Goal: Information Seeking & Learning: Check status

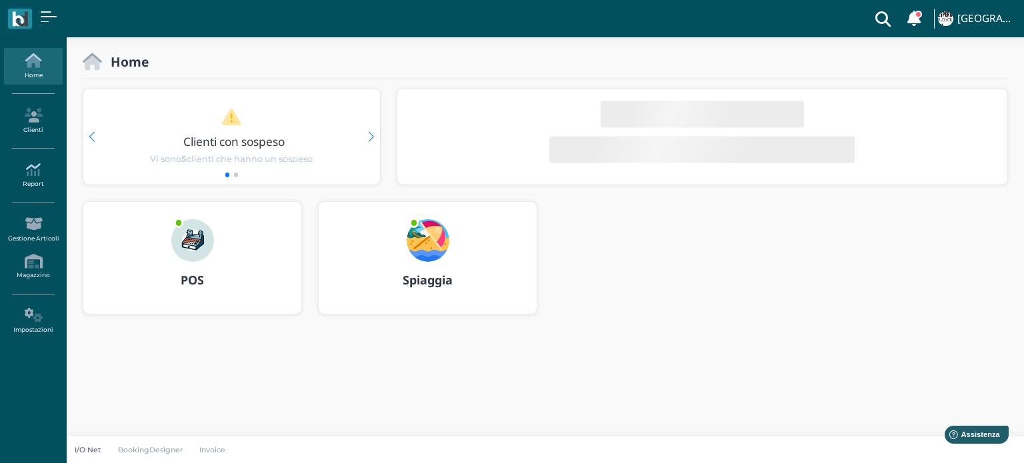
click at [29, 175] on icon at bounding box center [33, 170] width 58 height 15
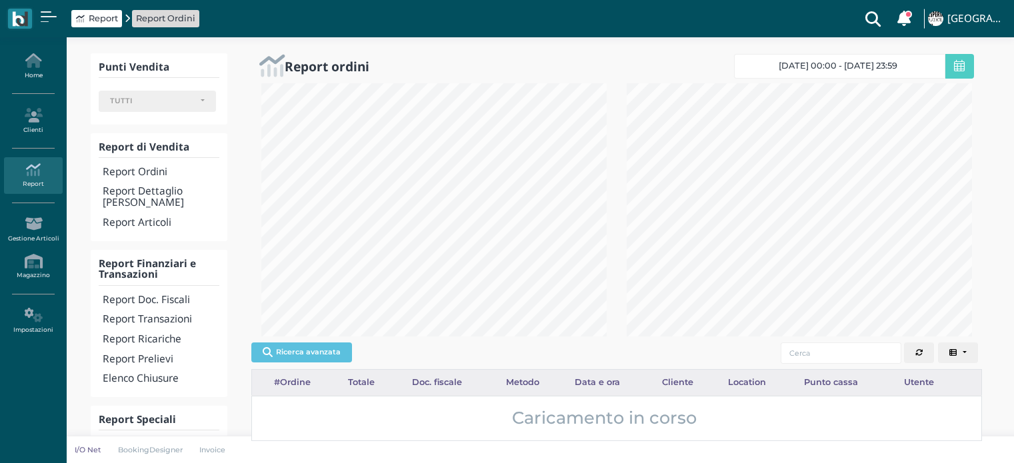
select select
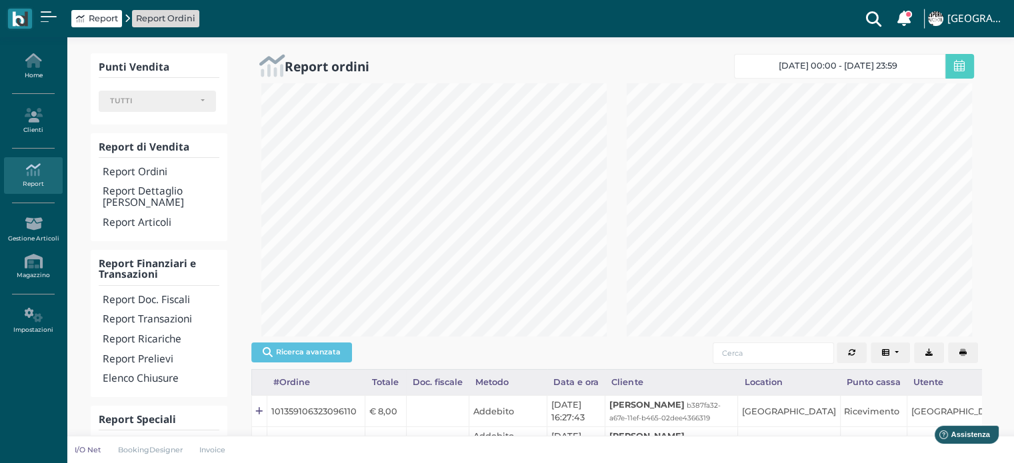
click at [956, 68] on icon at bounding box center [959, 66] width 11 height 12
click at [834, 69] on span "[DATE] 00:00 - [DATE] 23:59" at bounding box center [837, 66] width 119 height 11
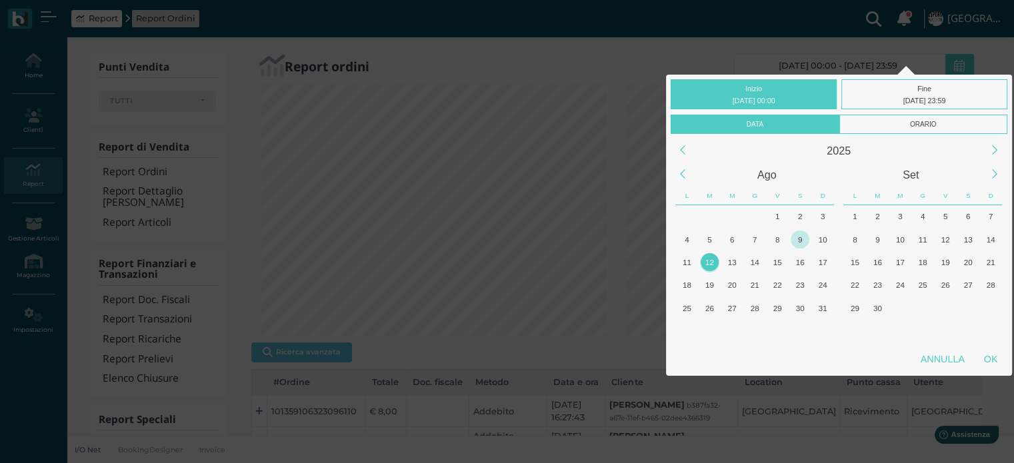
click at [805, 236] on div "9" at bounding box center [799, 240] width 18 height 18
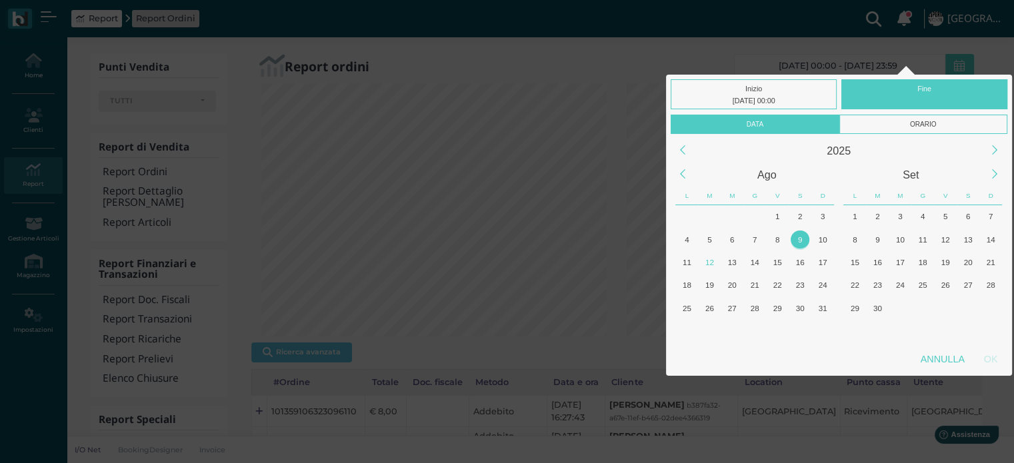
click at [805, 236] on div "9" at bounding box center [799, 240] width 18 height 18
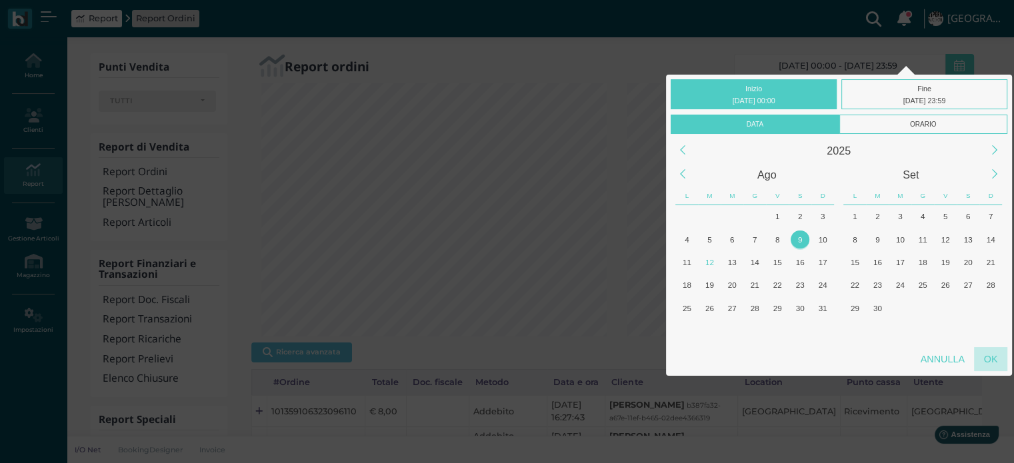
click at [986, 361] on div "OK" at bounding box center [990, 359] width 33 height 24
type input "[DATE] 00:00 - [DATE] 23:59"
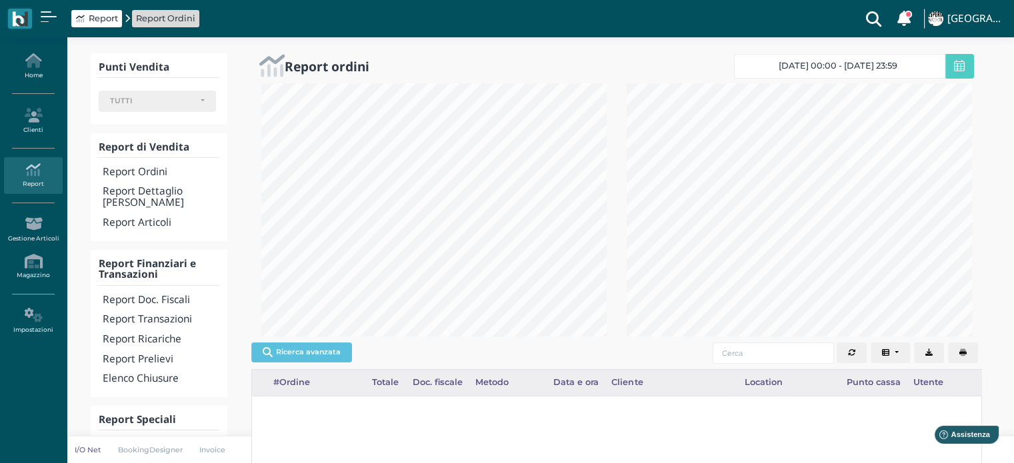
scroll to position [0, 191]
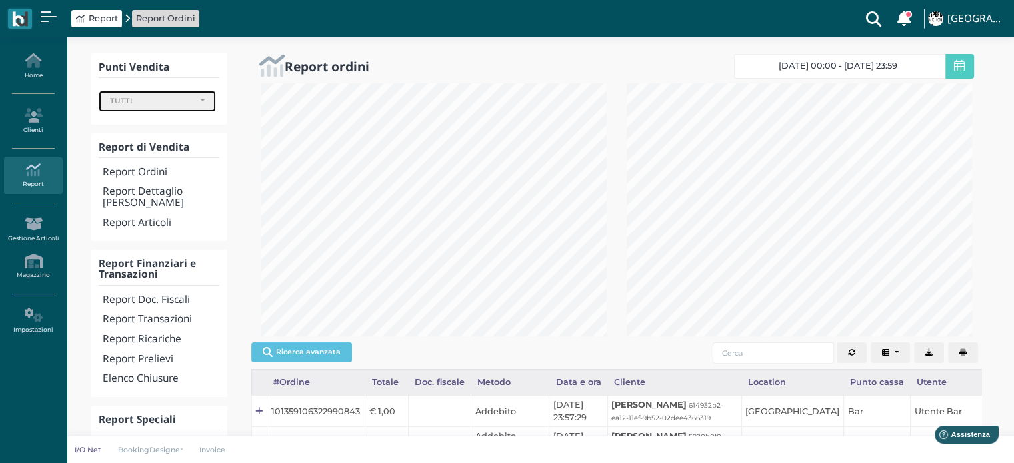
click at [181, 106] on div "TUTTI" at bounding box center [152, 101] width 84 height 9
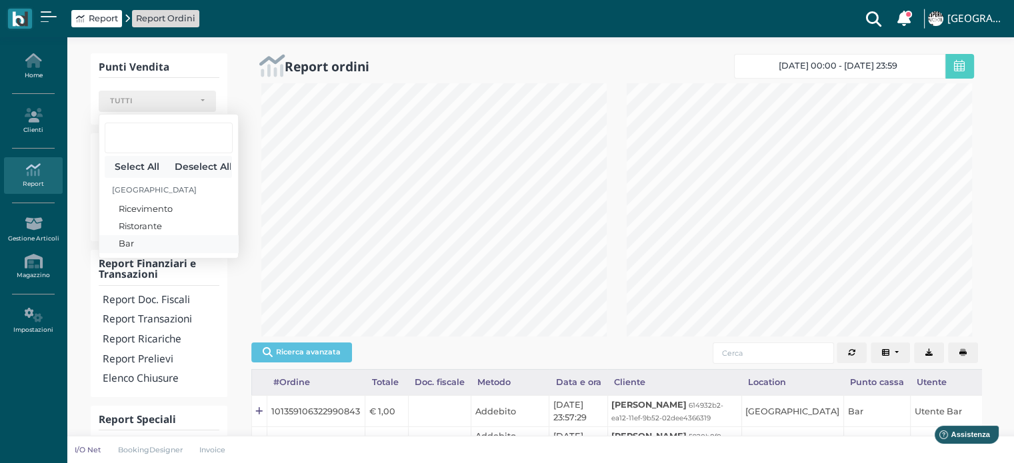
click at [130, 243] on span "Bar" at bounding box center [126, 243] width 15 height 13
select select "331"
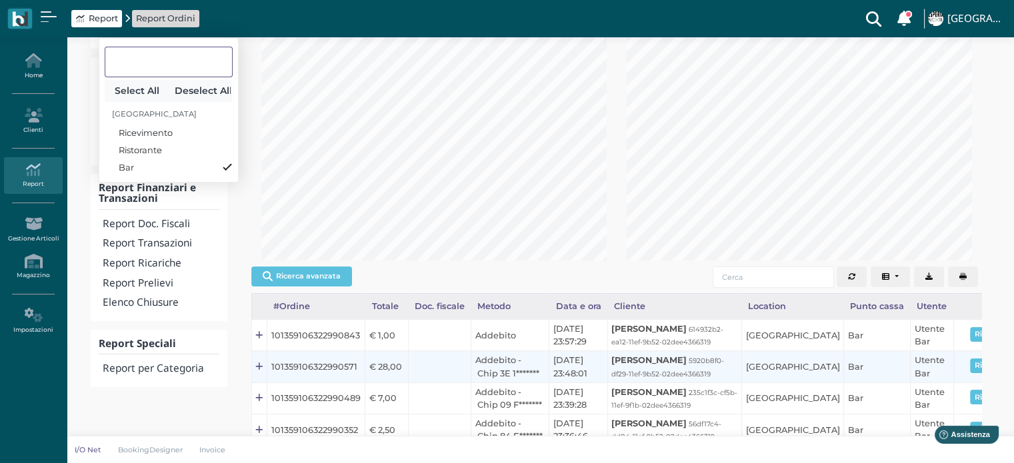
scroll to position [67, 0]
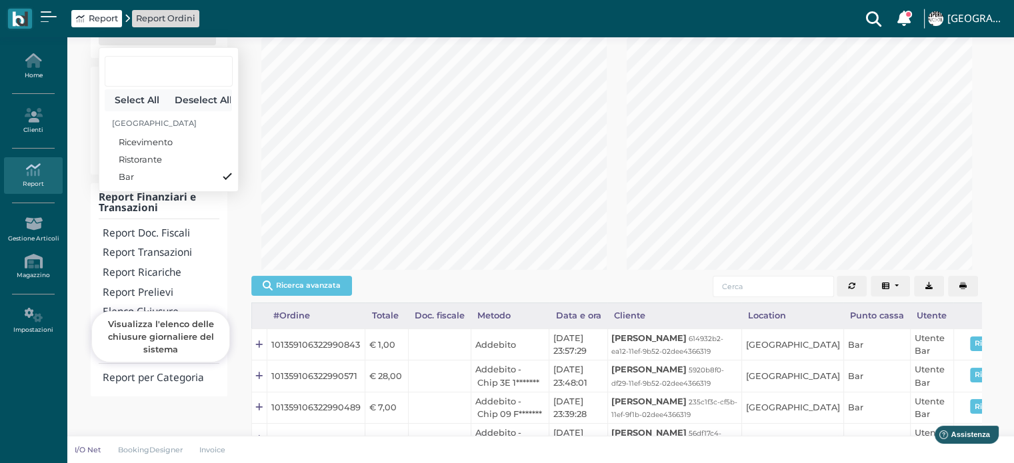
click at [155, 307] on h4 "Elenco Chiusure" at bounding box center [161, 312] width 116 height 11
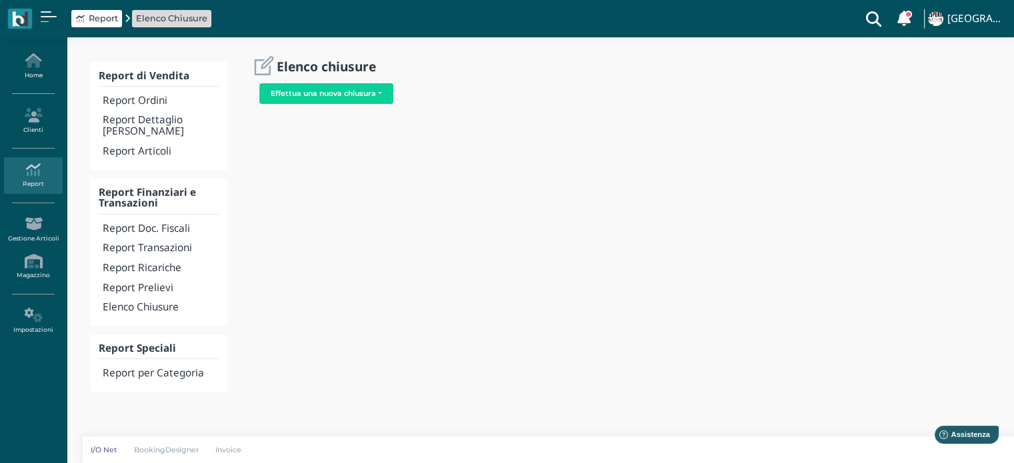
click at [155, 99] on h4 "Report Ordini" at bounding box center [161, 100] width 116 height 11
click at [94, 19] on span "Report" at bounding box center [103, 18] width 29 height 13
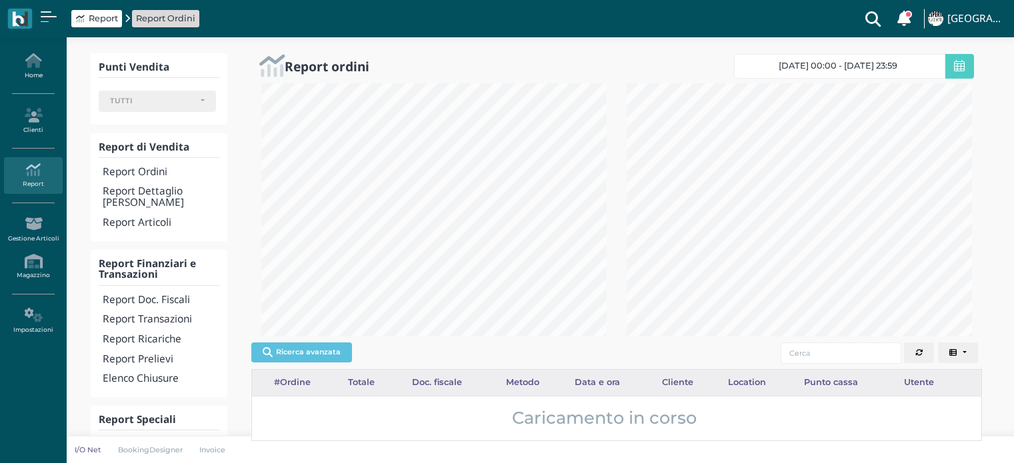
select select
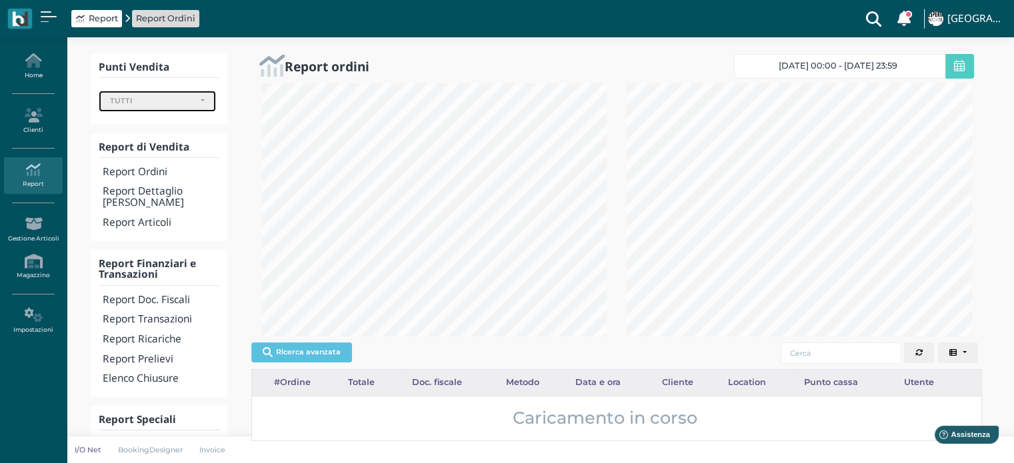
click at [147, 103] on div "TUTTI" at bounding box center [152, 101] width 84 height 9
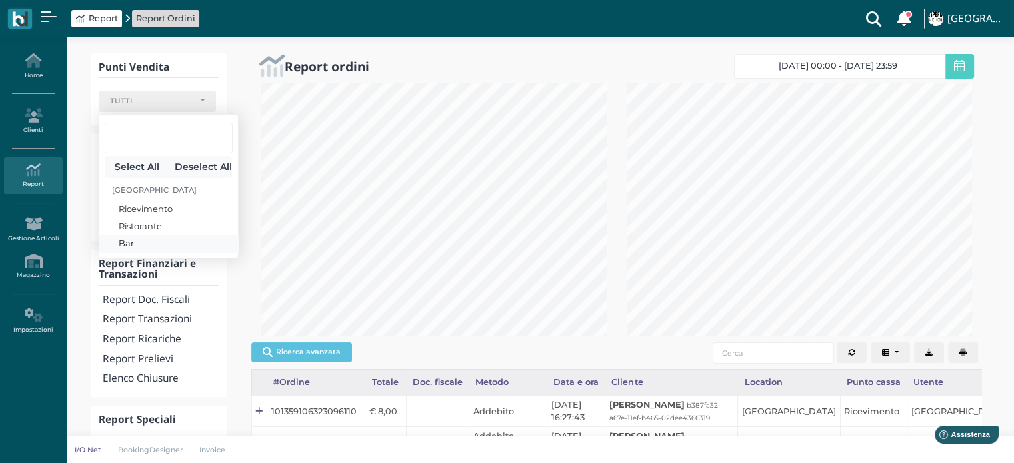
click at [144, 242] on link "Bar" at bounding box center [168, 243] width 139 height 17
select select "331"
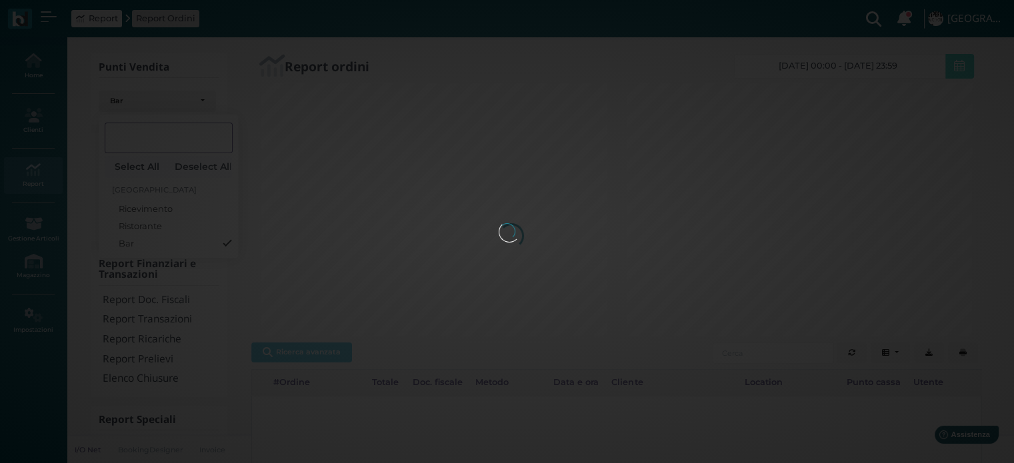
scroll to position [21, 0]
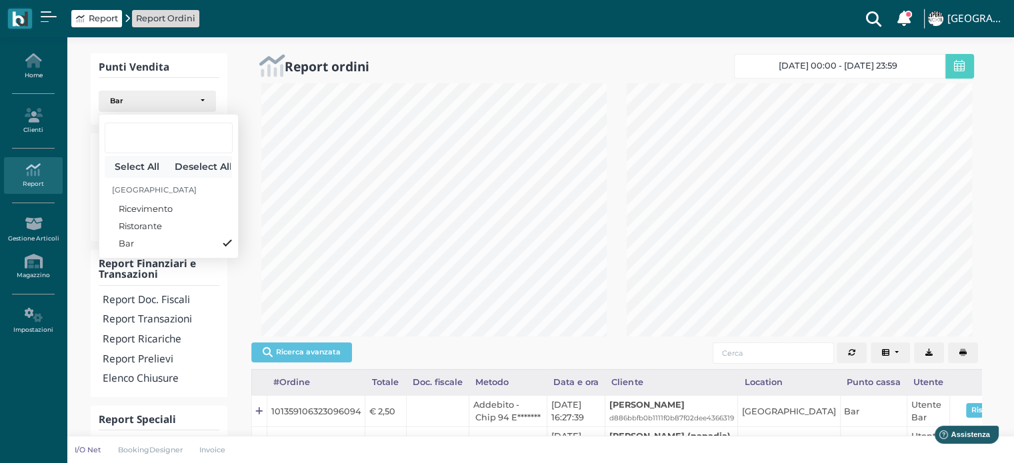
click at [778, 67] on span "[DATE] 00:00 - [DATE] 23:59" at bounding box center [837, 66] width 119 height 11
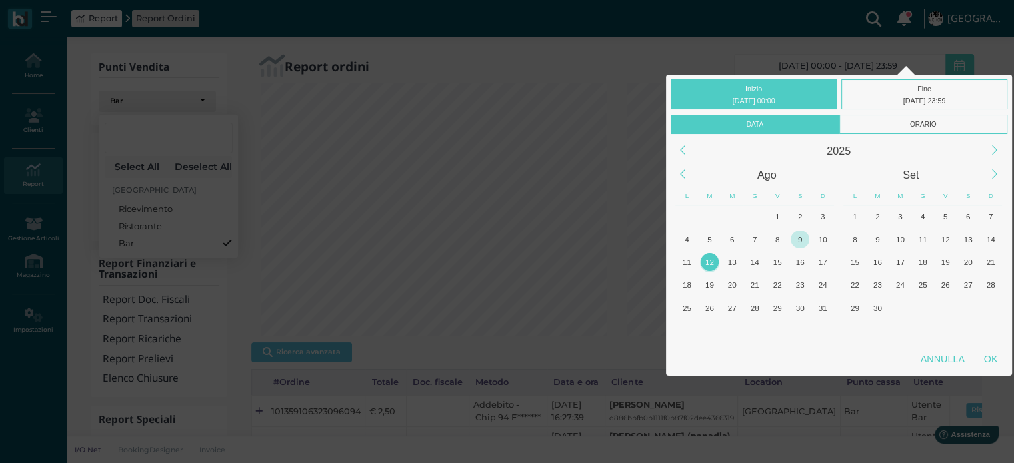
click at [798, 235] on div "9" at bounding box center [799, 240] width 18 height 18
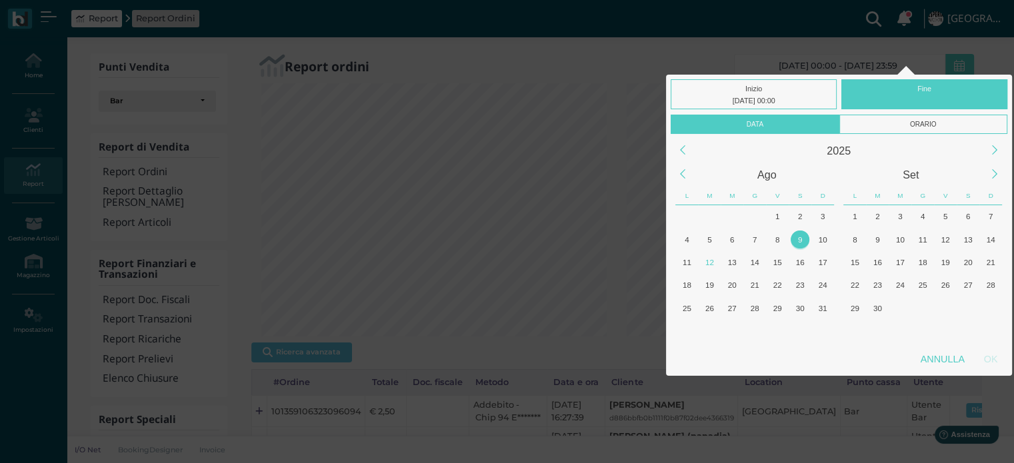
click at [798, 235] on div "9" at bounding box center [799, 240] width 18 height 18
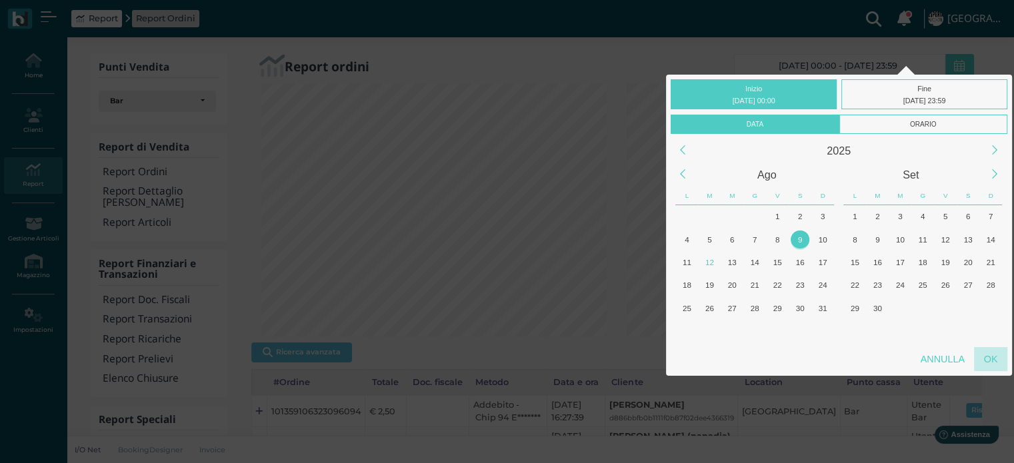
click at [986, 360] on div "OK" at bounding box center [990, 359] width 33 height 24
type input "09/08/2025 00:00 - 09/08/2025 23:59"
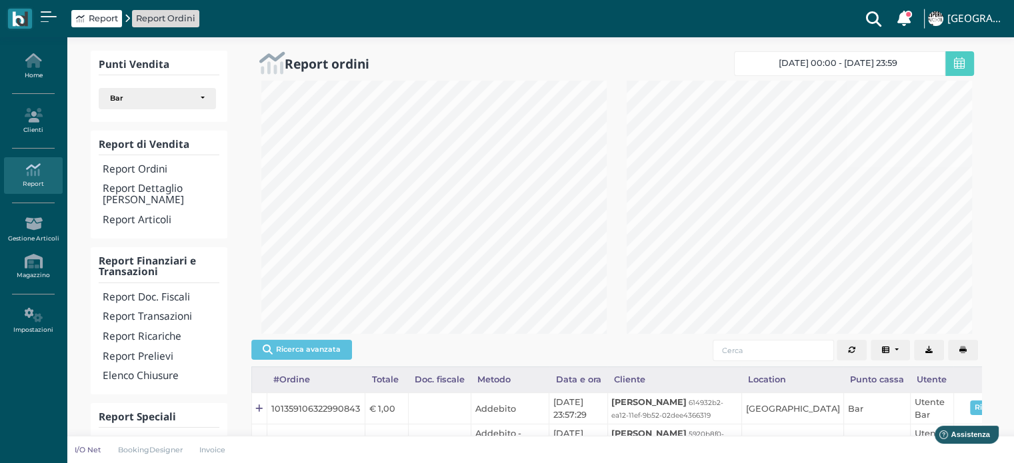
scroll to position [0, 0]
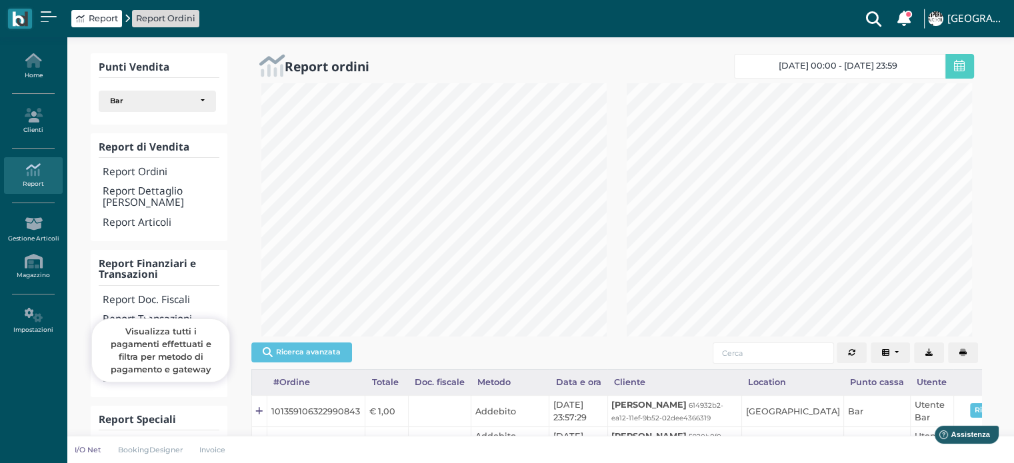
click at [152, 314] on h4 "Report Transazioni" at bounding box center [161, 319] width 116 height 11
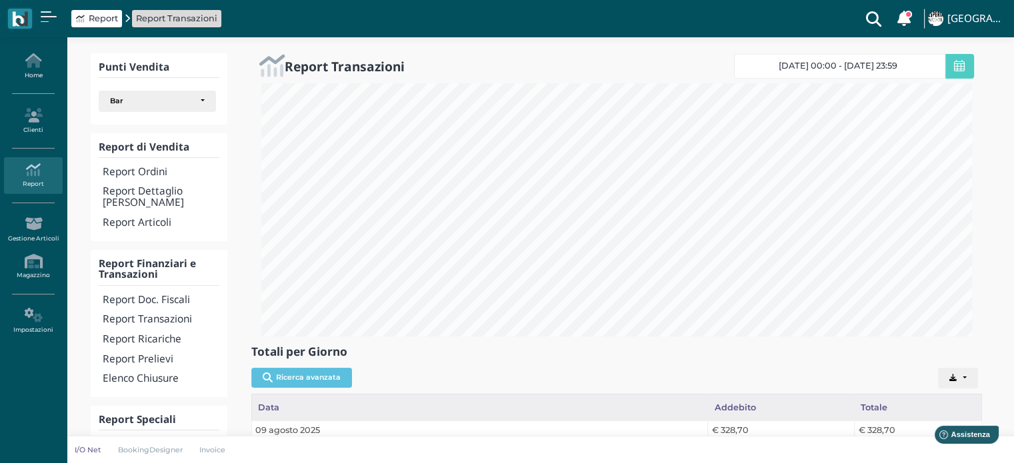
click at [106, 13] on span "Report" at bounding box center [103, 18] width 29 height 13
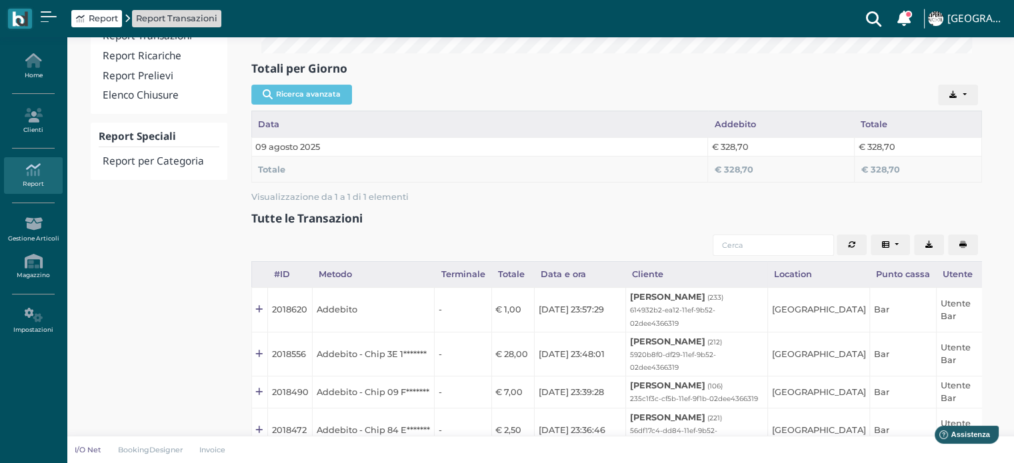
scroll to position [400, 0]
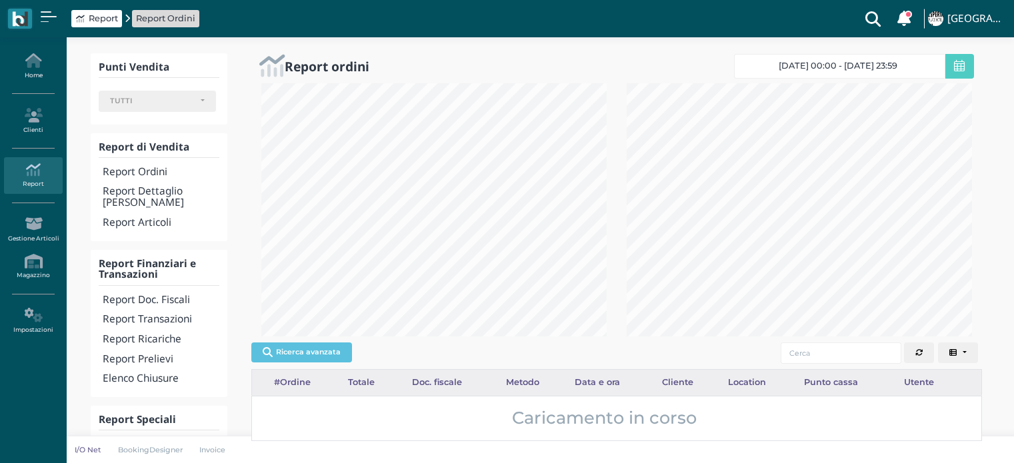
select select
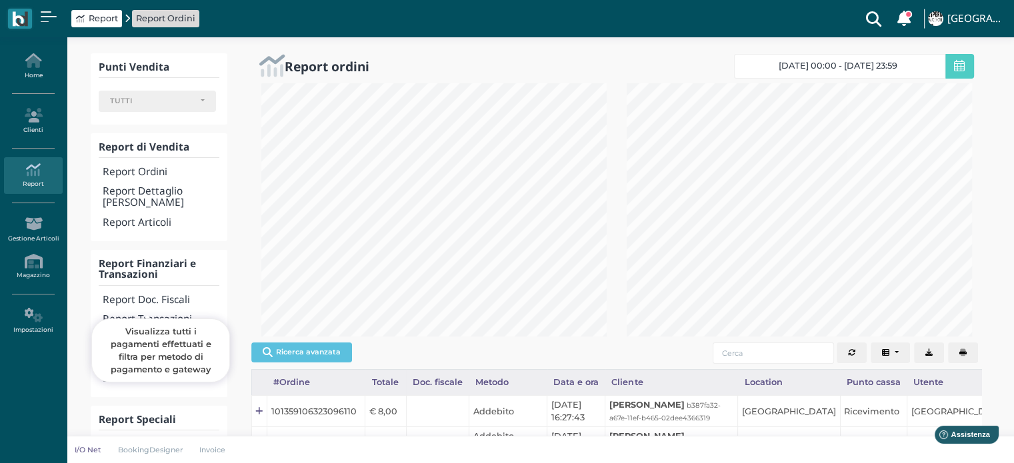
click at [171, 314] on h4 "Report Transazioni" at bounding box center [161, 319] width 116 height 11
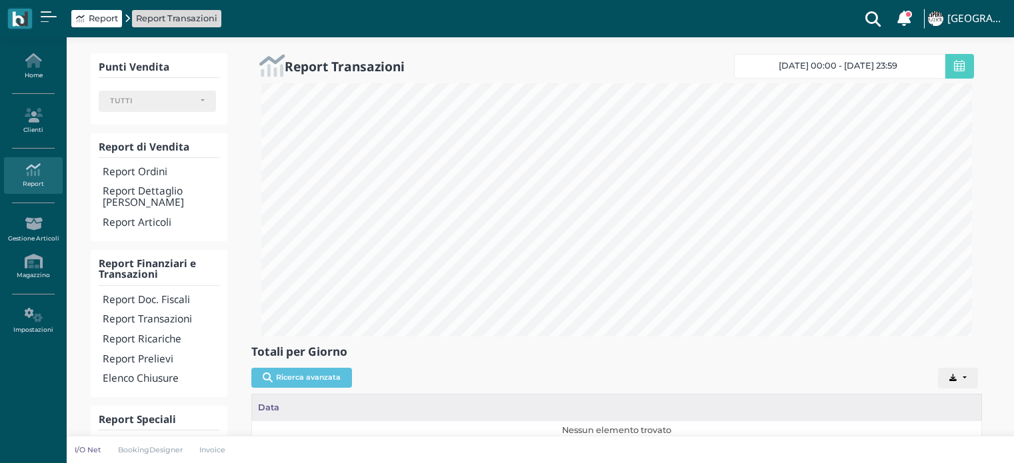
select select
click at [851, 65] on span "12/08/25 00:00 - 12/08/25 23:59" at bounding box center [837, 66] width 119 height 11
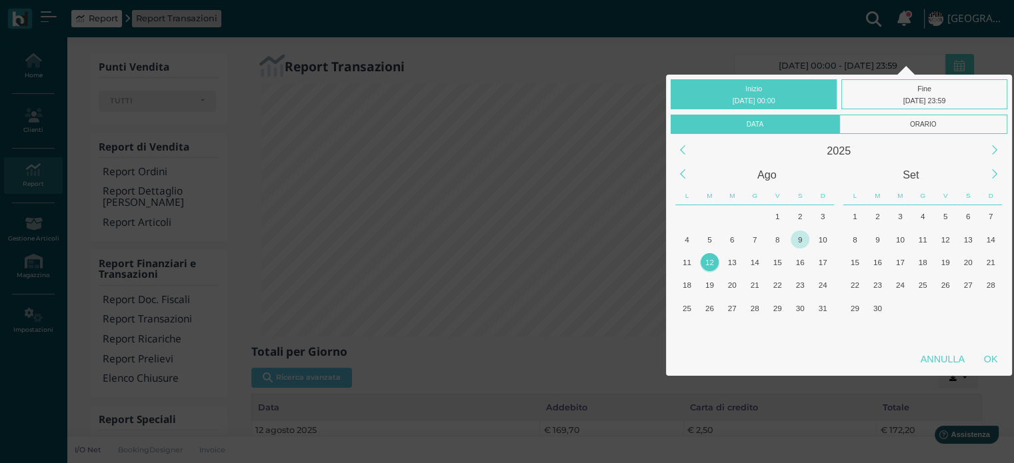
click at [802, 239] on div "9" at bounding box center [799, 240] width 18 height 18
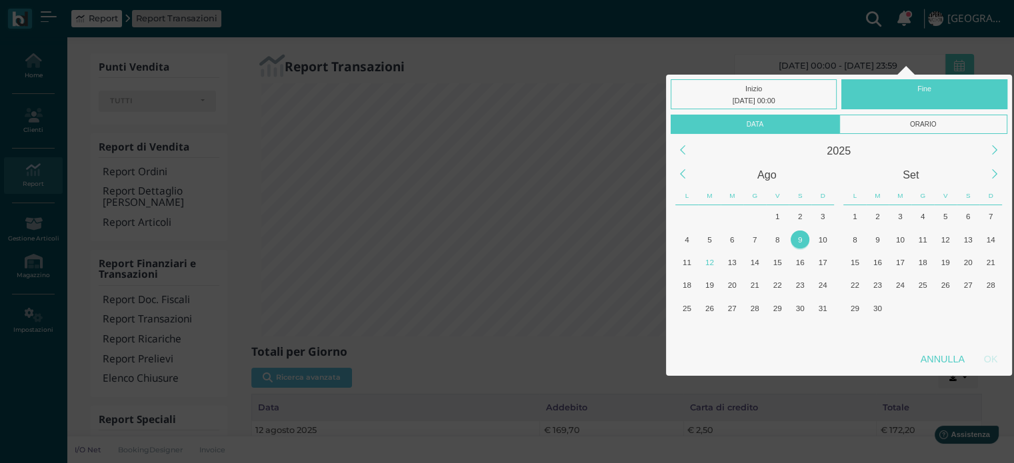
click at [802, 239] on div "9" at bounding box center [799, 240] width 18 height 18
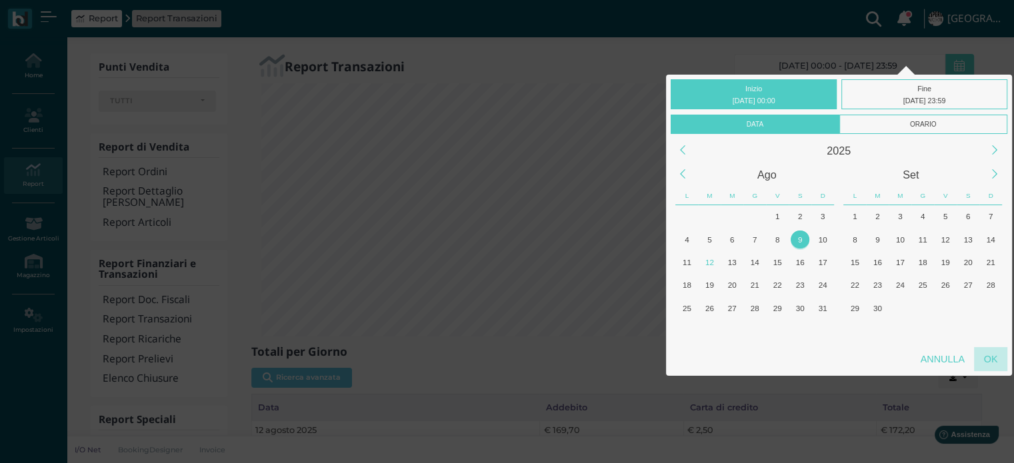
click at [995, 367] on div "OK" at bounding box center [990, 359] width 33 height 24
type input "09/08/2025 00:00 - 09/08/2025 23:59"
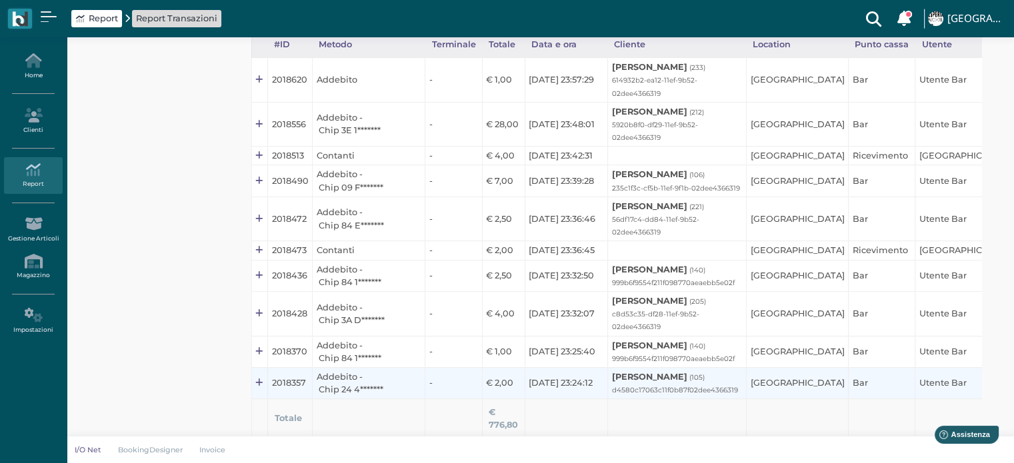
scroll to position [580, 0]
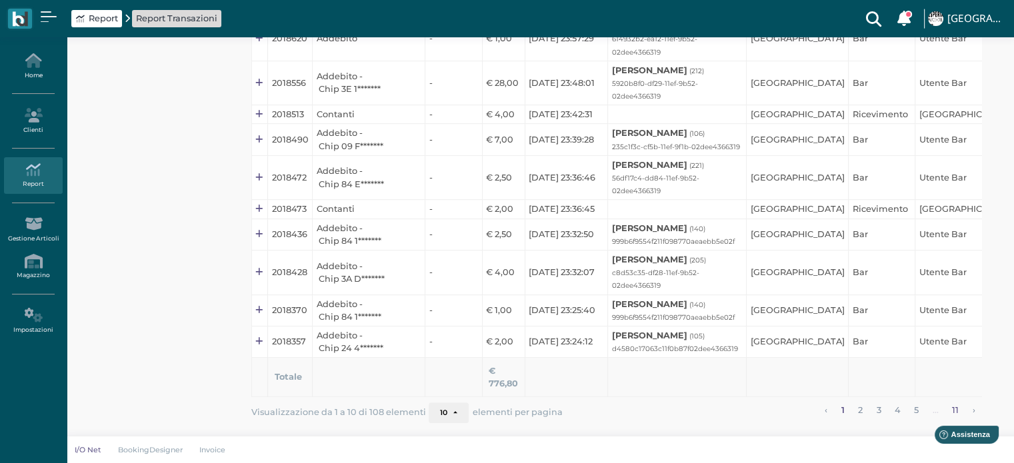
click at [950, 407] on link "11" at bounding box center [955, 411] width 15 height 17
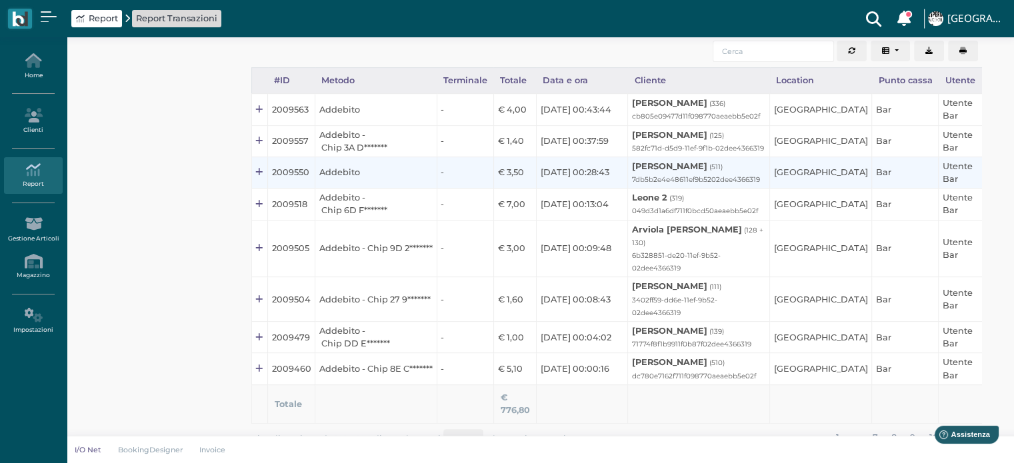
scroll to position [479, 0]
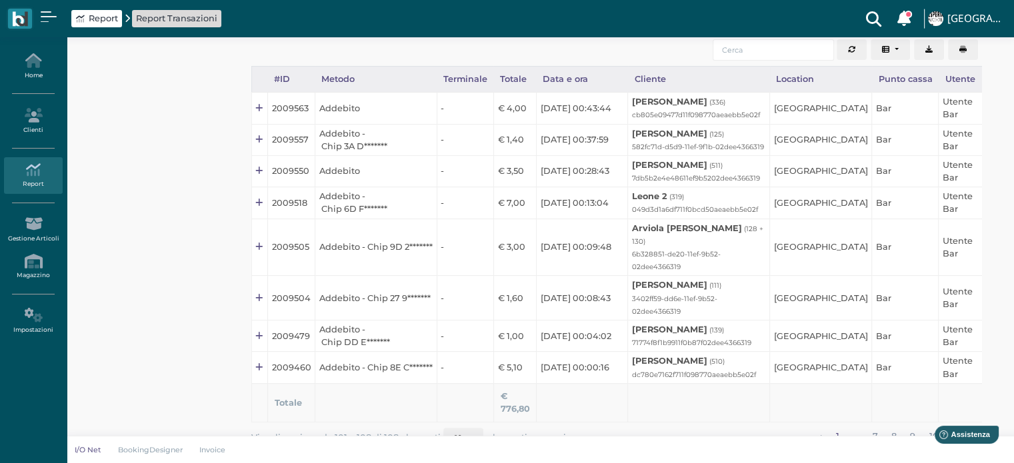
click at [837, 428] on link "1" at bounding box center [837, 436] width 12 height 17
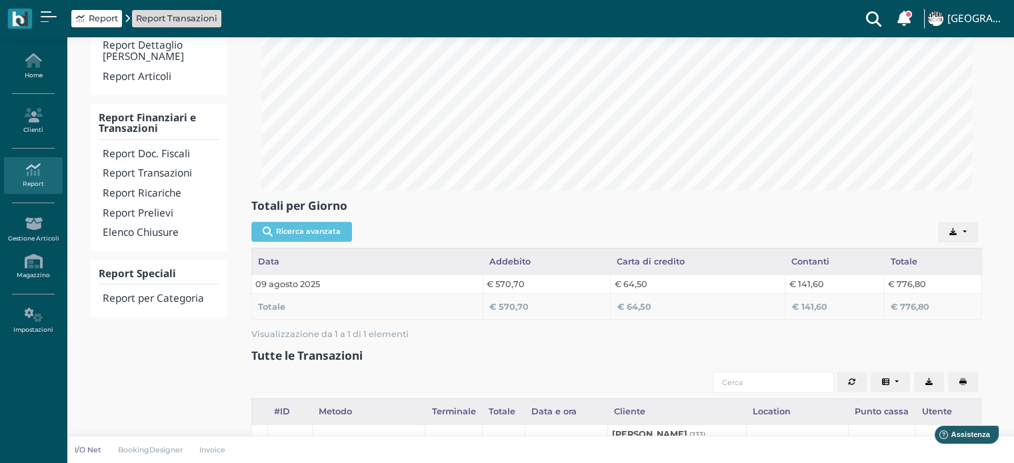
scroll to position [145, 0]
click at [154, 294] on h4 "Report per Categoria" at bounding box center [161, 299] width 116 height 11
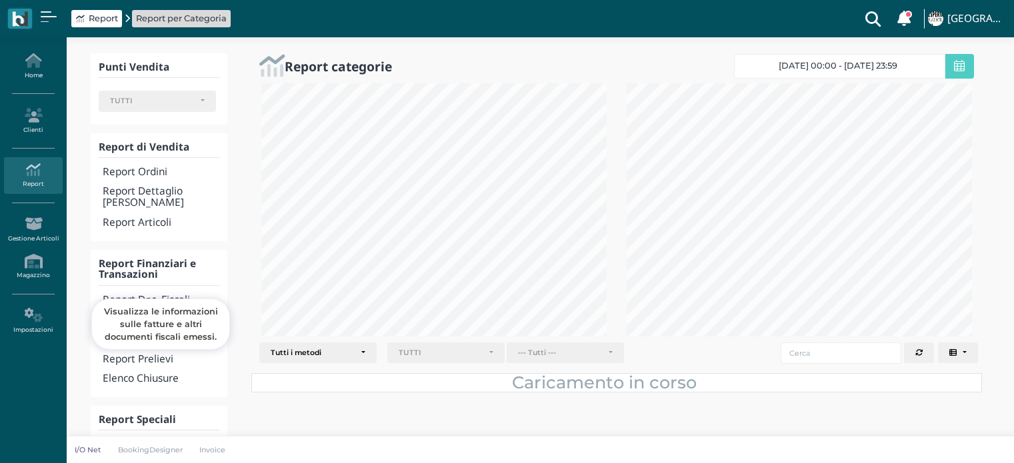
select select
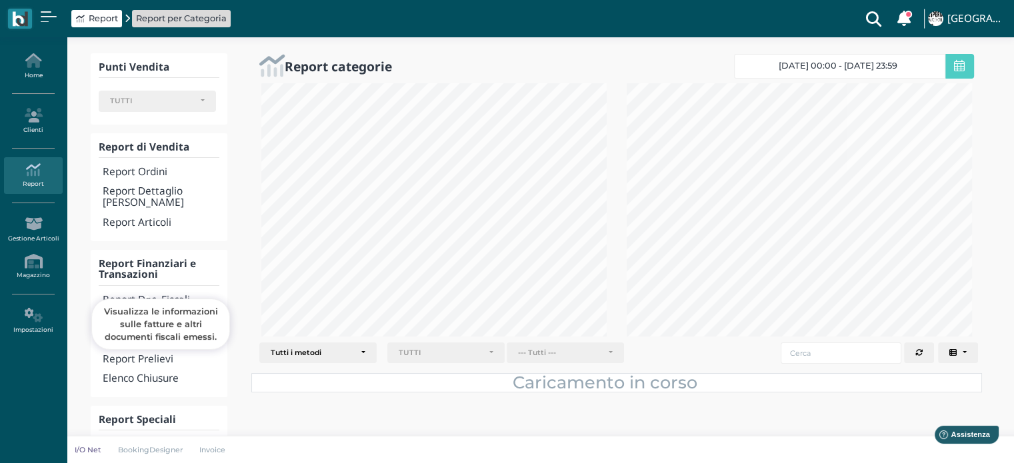
select select
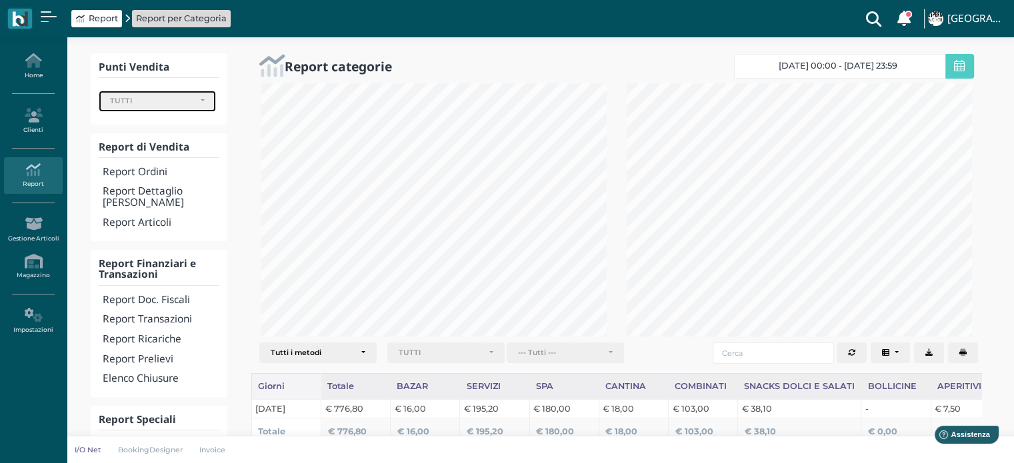
click at [129, 94] on div "TUTTI" at bounding box center [157, 101] width 116 height 20
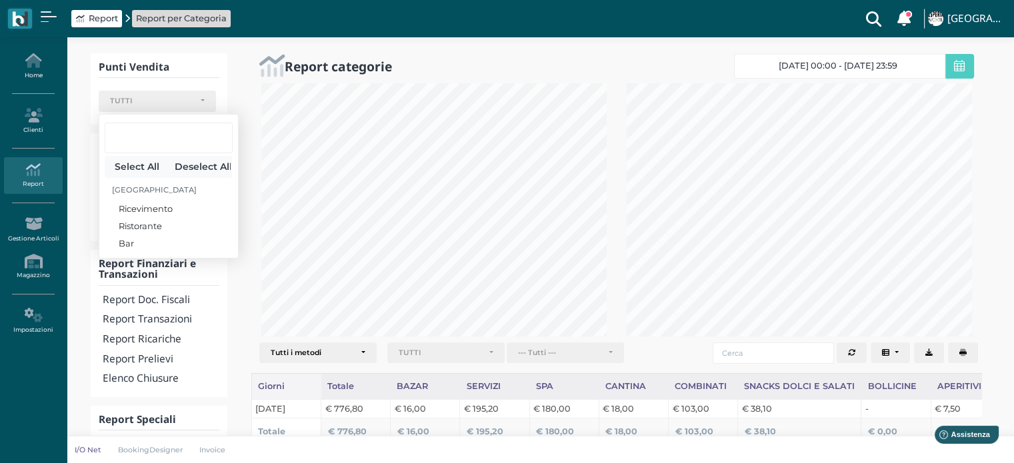
click at [96, 21] on span "Report" at bounding box center [103, 18] width 29 height 13
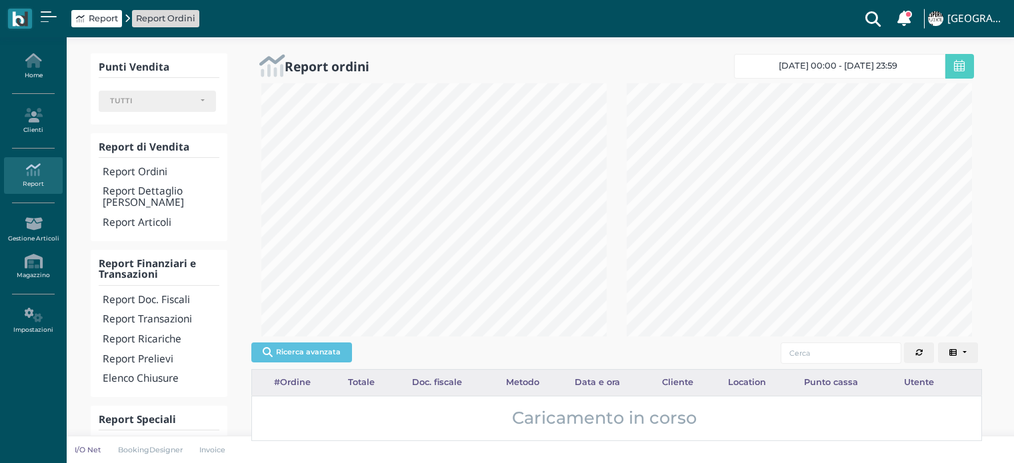
select select
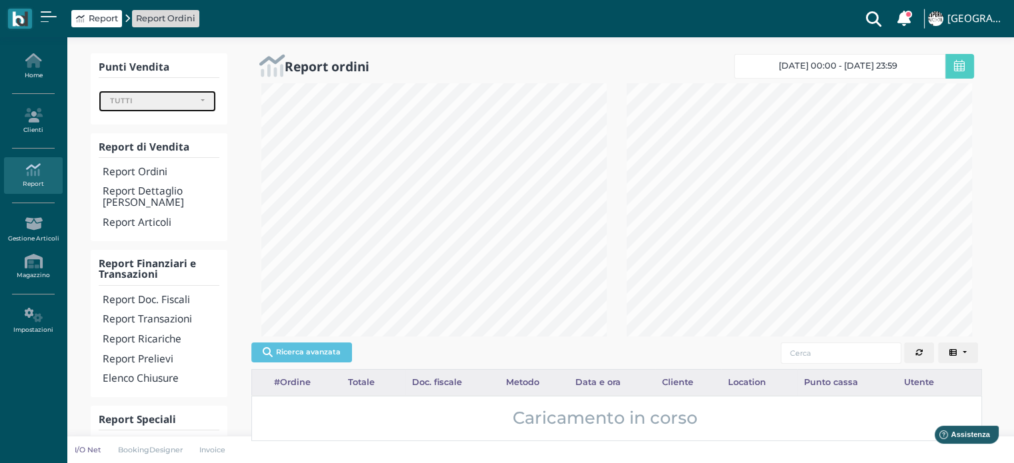
click at [149, 102] on div "TUTTI" at bounding box center [152, 101] width 84 height 9
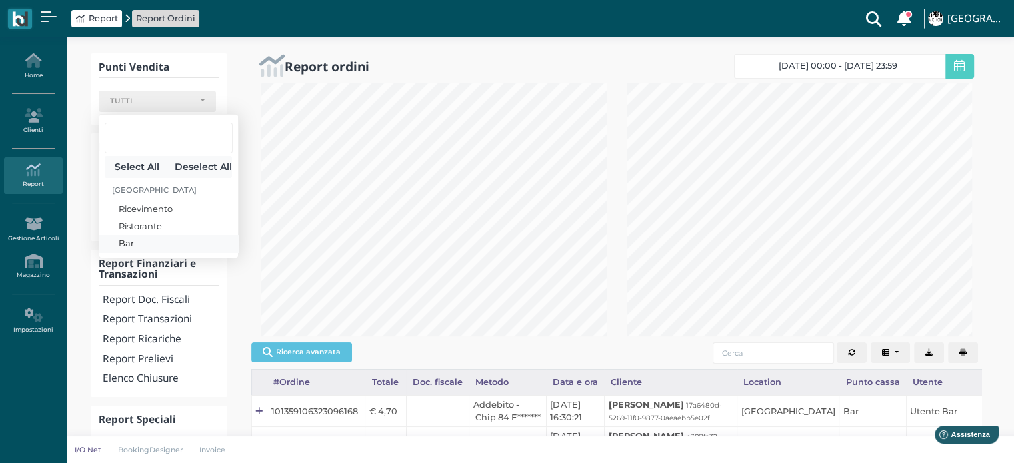
click at [133, 244] on span "Bar" at bounding box center [126, 243] width 15 height 13
select select "331"
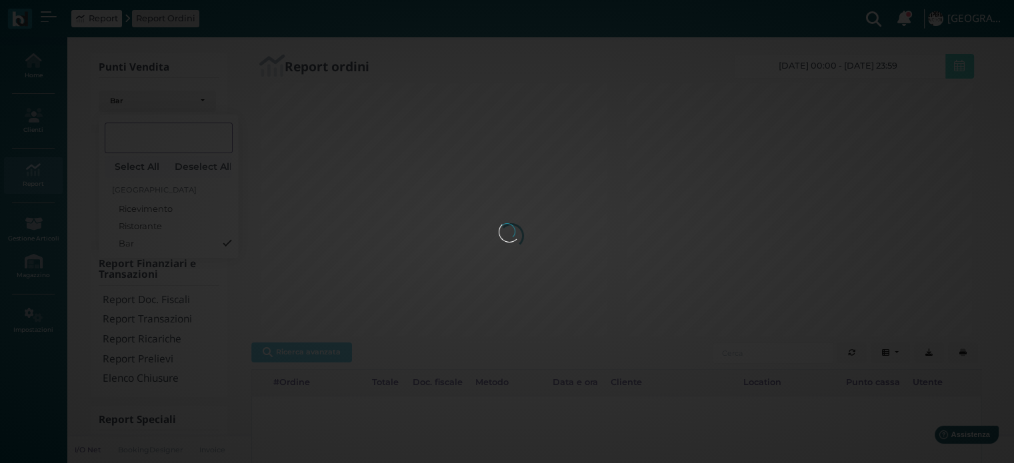
scroll to position [21, 0]
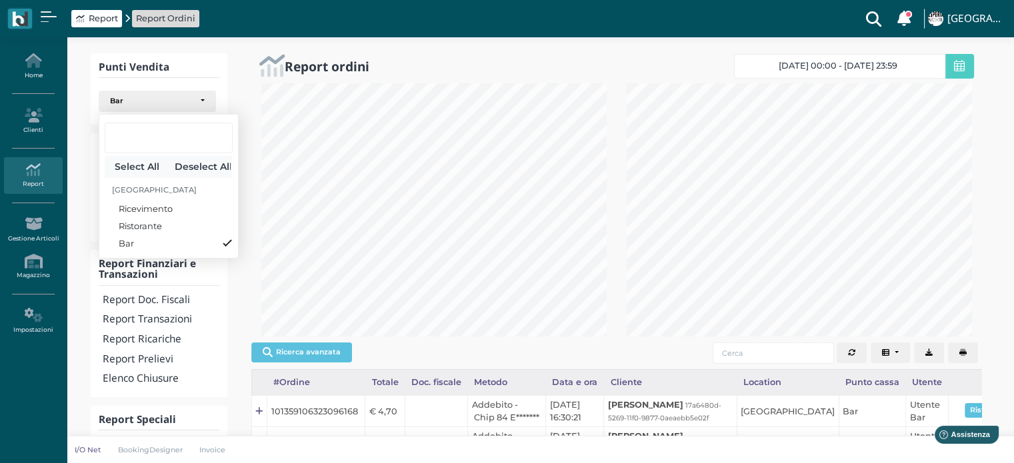
click at [856, 63] on span "[DATE] 00:00 - [DATE] 23:59" at bounding box center [837, 66] width 119 height 11
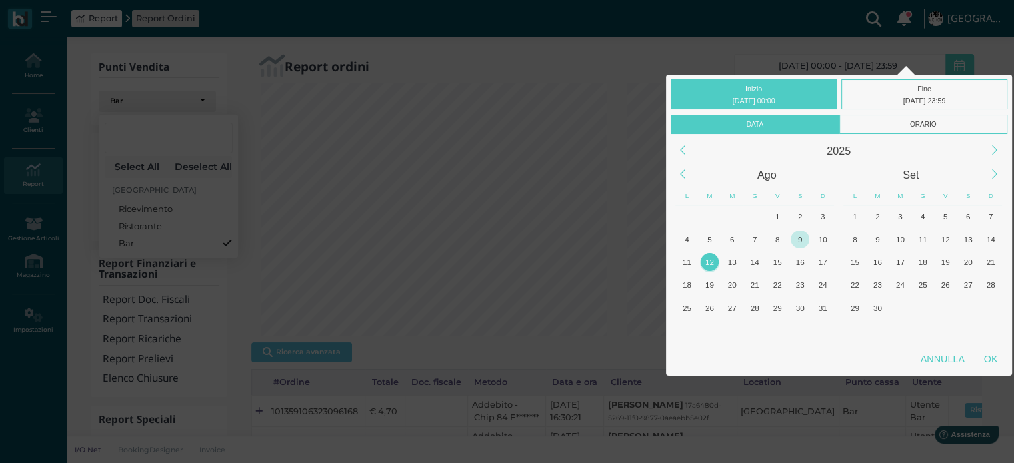
click at [799, 238] on div "9" at bounding box center [799, 240] width 18 height 18
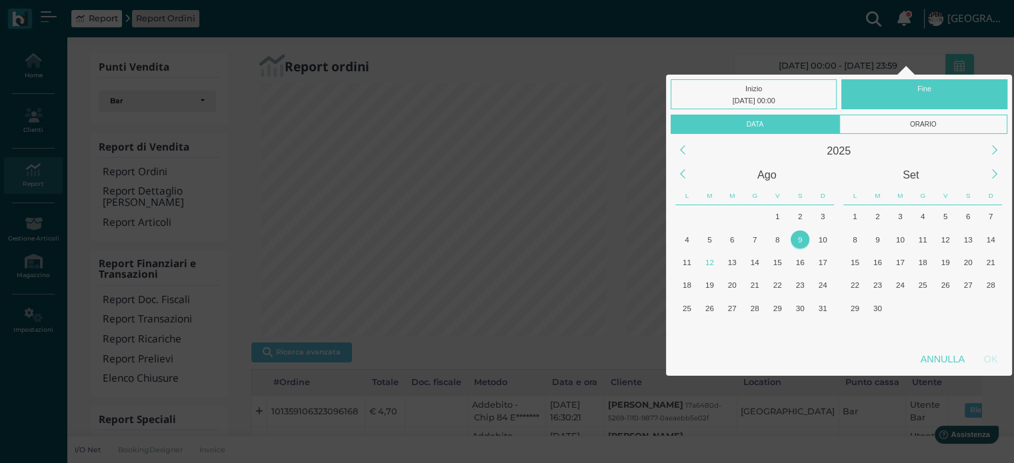
click at [798, 237] on div "9" at bounding box center [799, 240] width 18 height 18
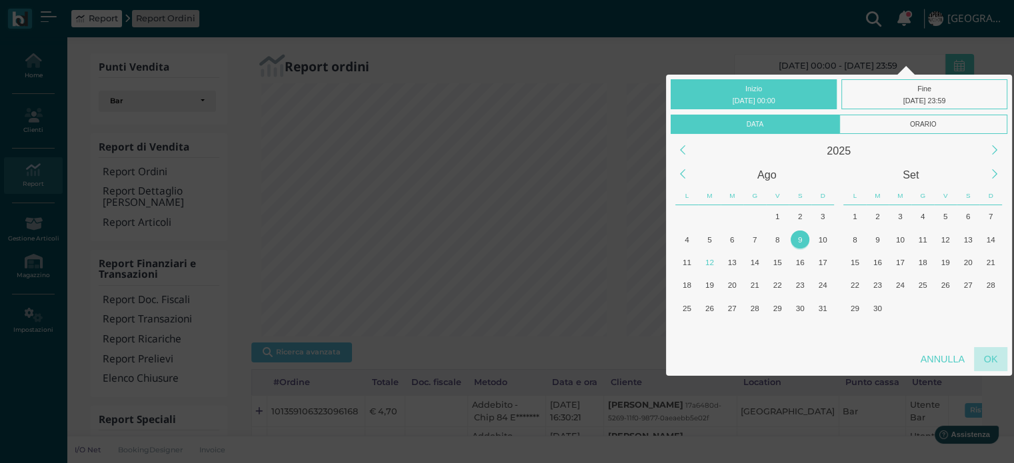
click at [999, 365] on div "OK" at bounding box center [990, 359] width 33 height 24
type input "[DATE] 00:00 - [DATE] 23:59"
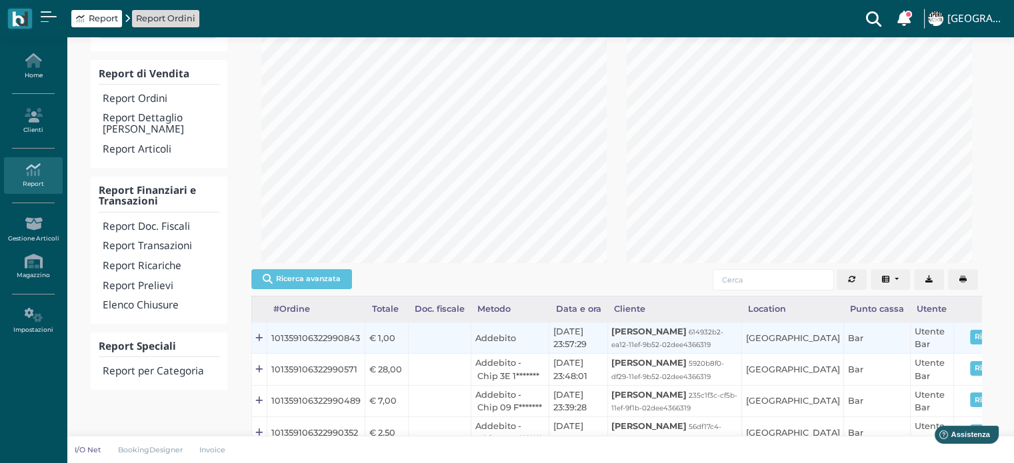
scroll to position [0, 0]
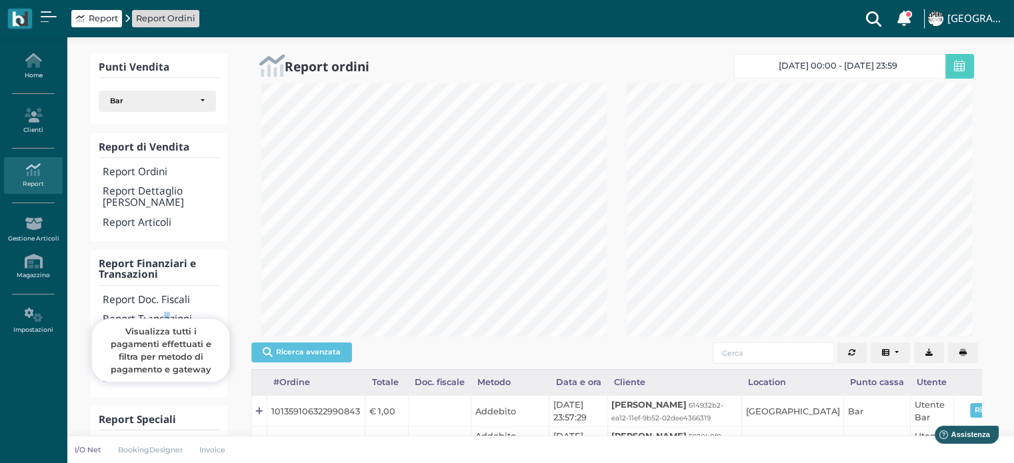
click at [167, 314] on h4 "Report Transazioni" at bounding box center [161, 319] width 116 height 11
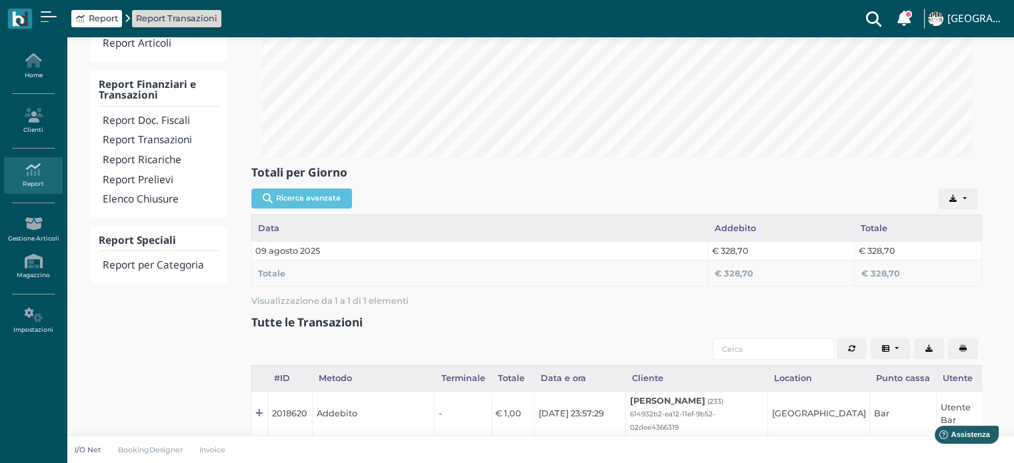
scroll to position [133, 0]
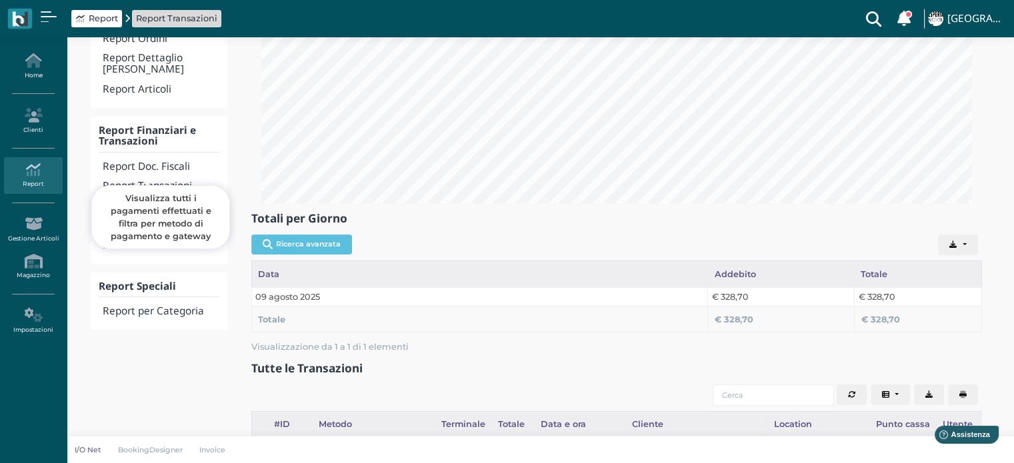
click at [175, 181] on h4 "Report Transazioni" at bounding box center [161, 186] width 116 height 11
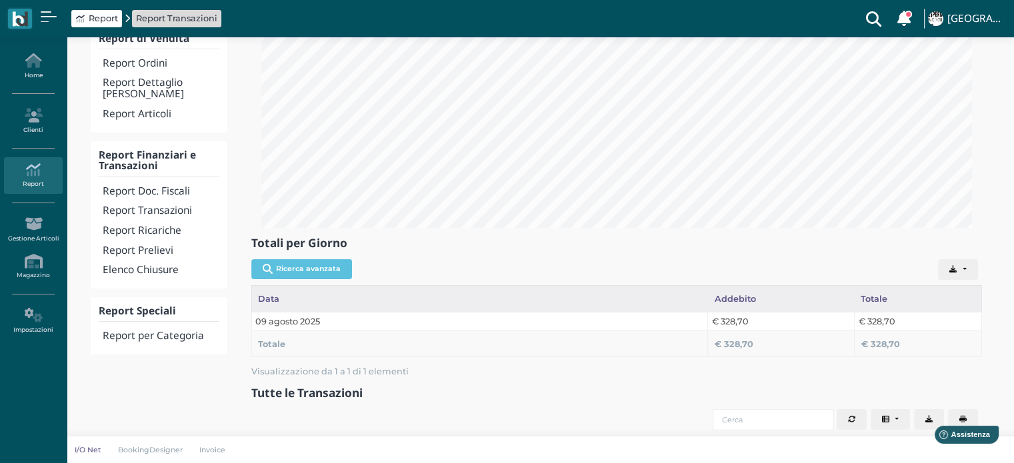
scroll to position [200, 0]
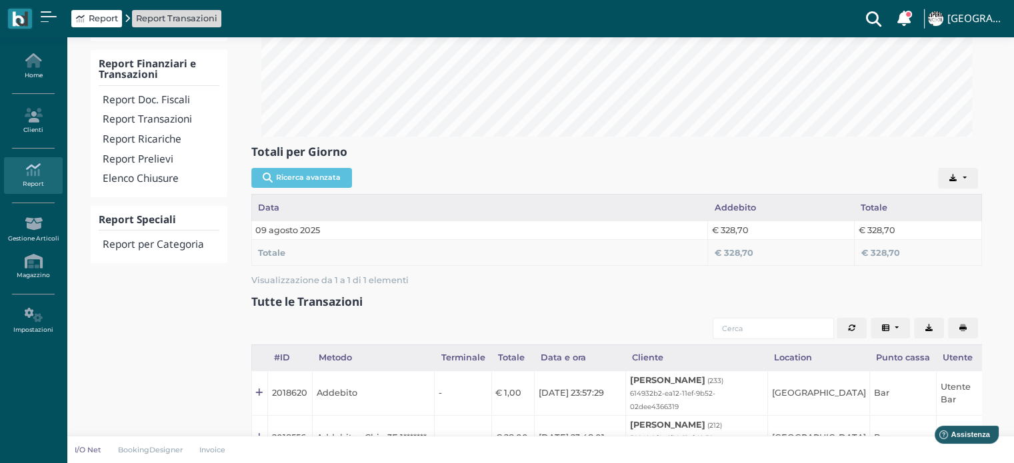
click at [962, 177] on button "Export" at bounding box center [958, 178] width 40 height 21
click at [777, 164] on div "Ricerca avanzata CSV MS-Excel PDF" at bounding box center [616, 179] width 730 height 32
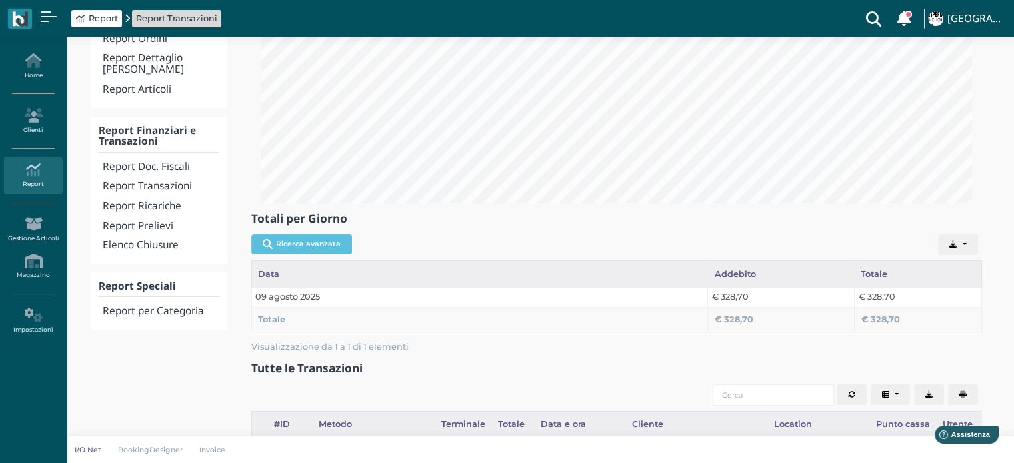
scroll to position [67, 0]
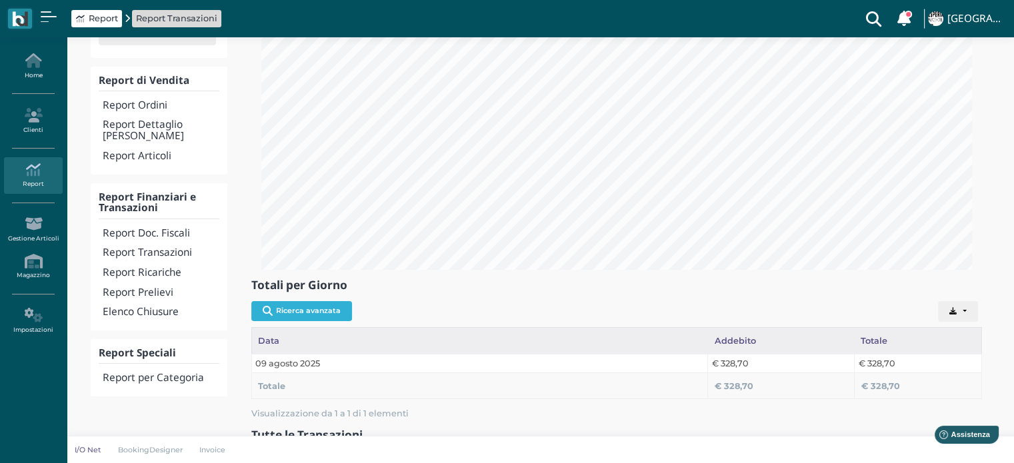
click at [324, 311] on button "Ricerca avanzata" at bounding box center [301, 311] width 101 height 20
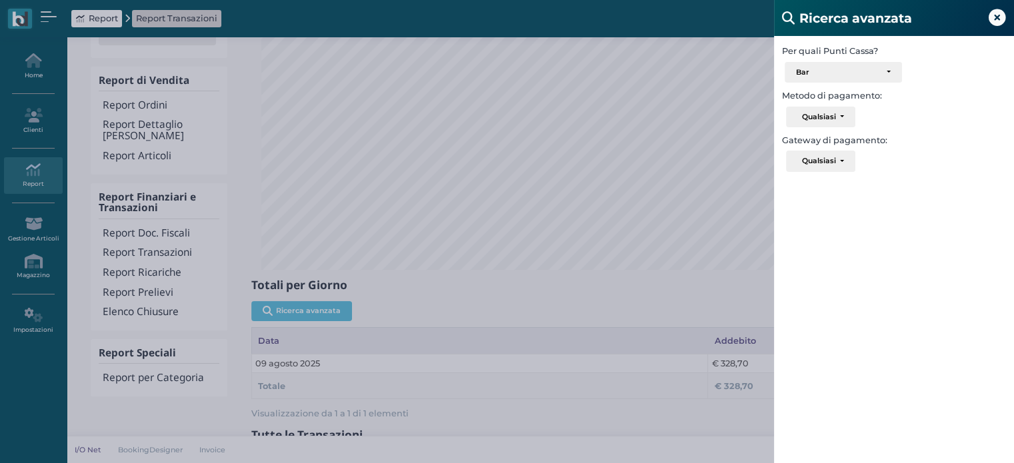
click at [996, 17] on icon at bounding box center [996, 17] width 17 height 17
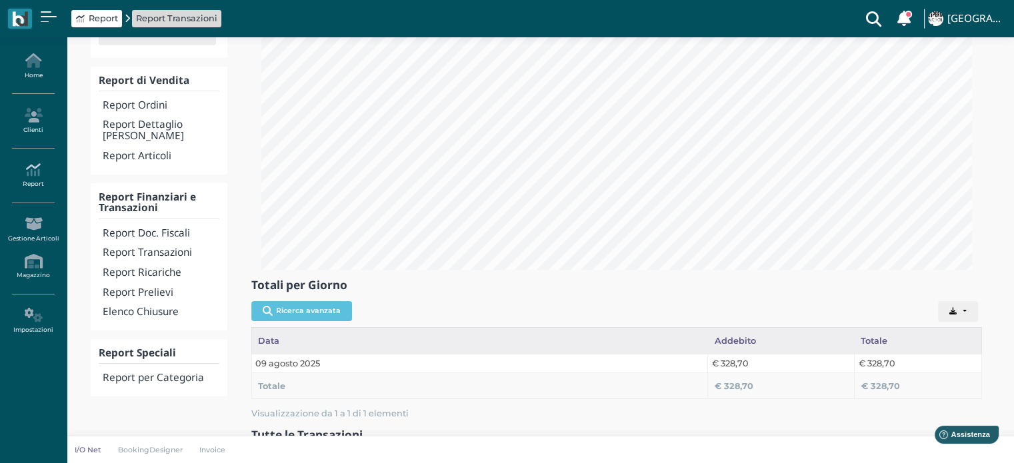
click at [31, 164] on icon at bounding box center [33, 170] width 58 height 15
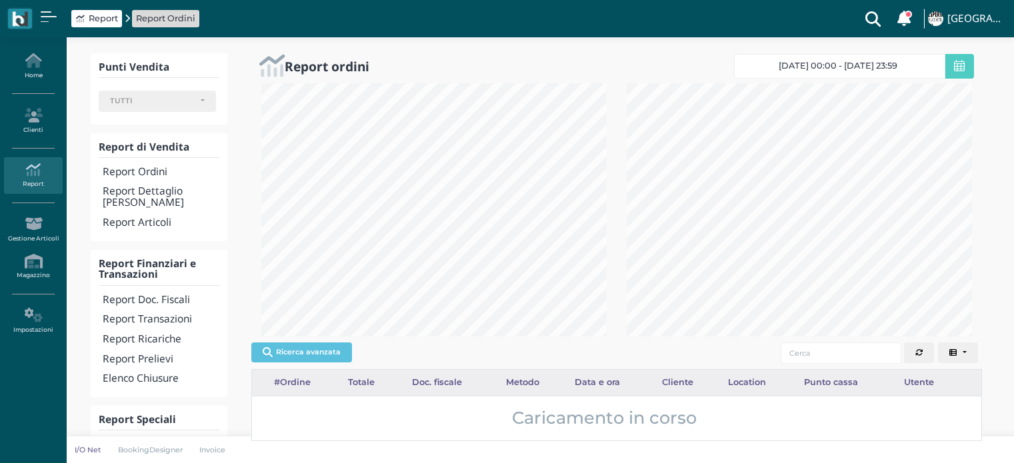
select select
